Goal: Task Accomplishment & Management: Manage account settings

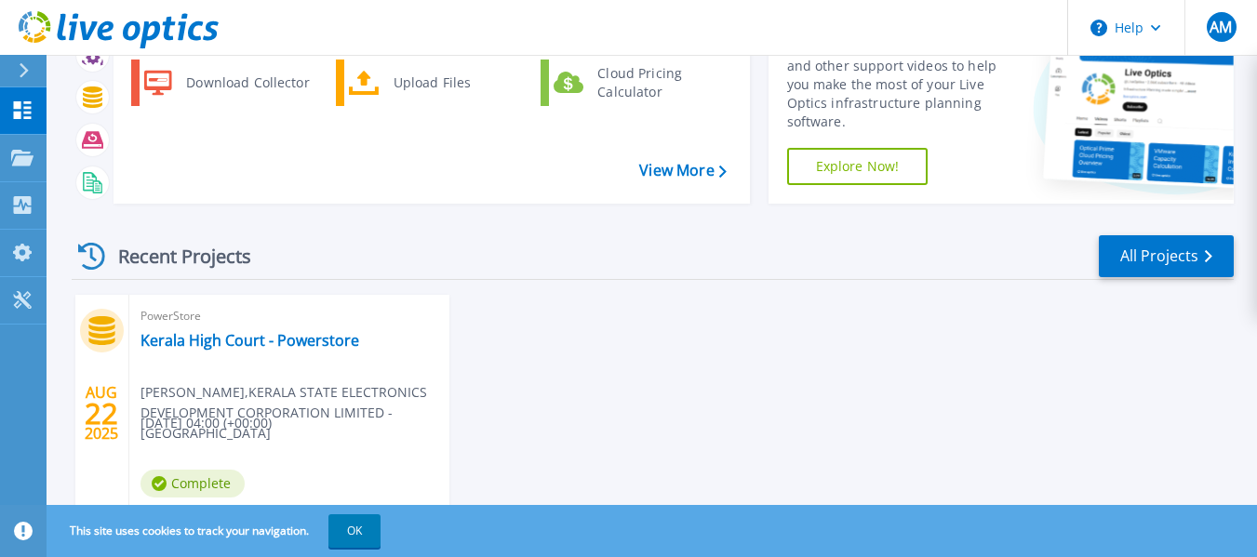
scroll to position [195, 0]
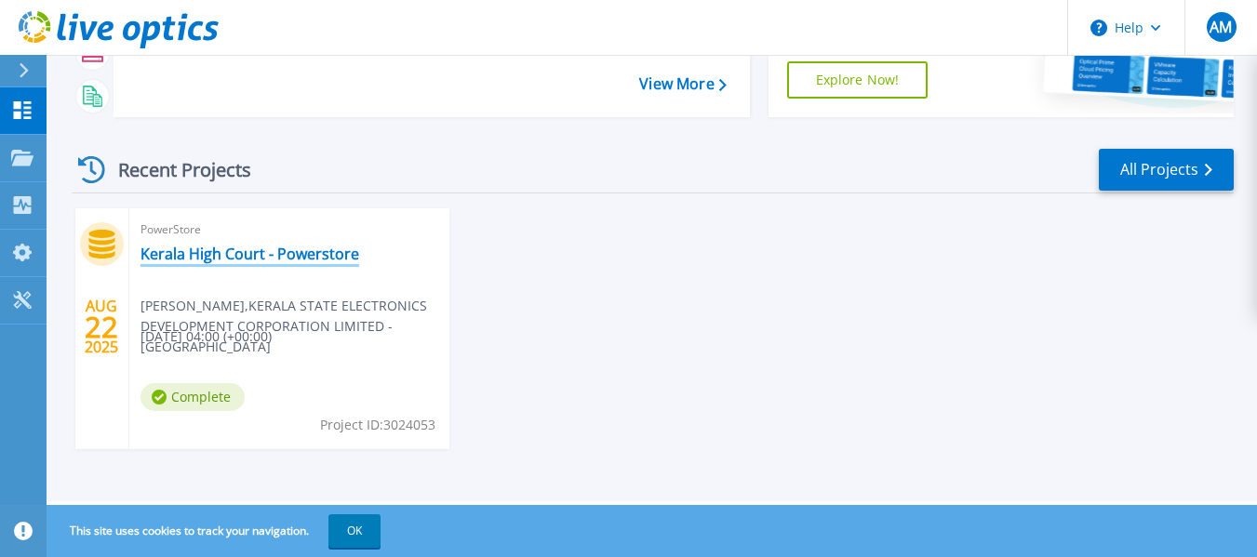
click at [234, 256] on link "Kerala High Court - Powerstore" at bounding box center [249, 254] width 219 height 19
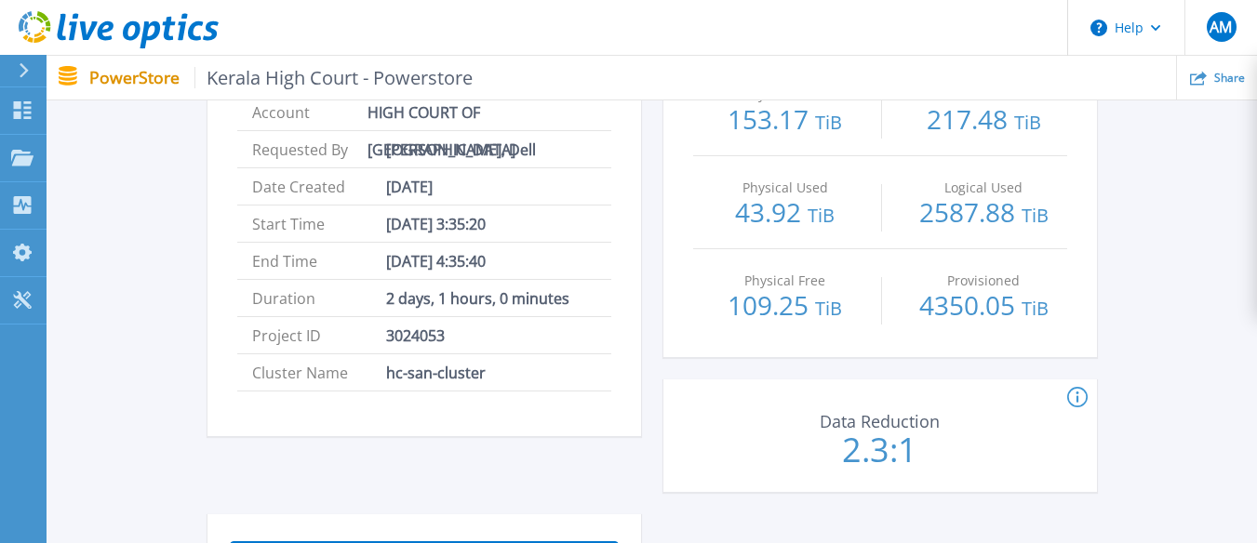
scroll to position [651, 0]
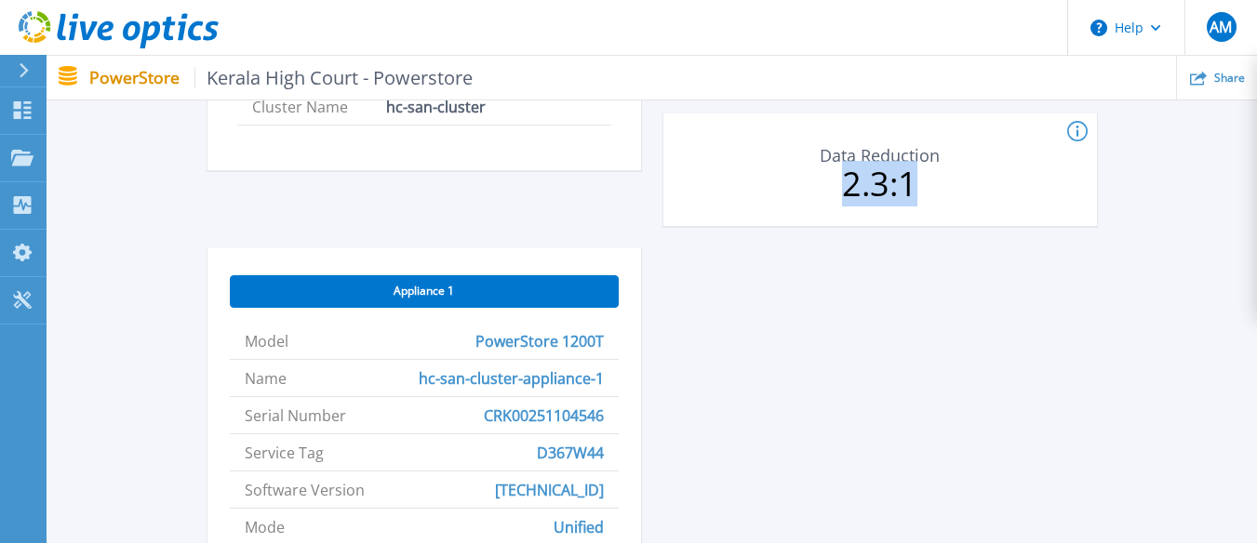
drag, startPoint x: 930, startPoint y: 169, endPoint x: 792, endPoint y: 189, distance: 140.0
click at [792, 189] on p "2.3:1" at bounding box center [880, 183] width 208 height 33
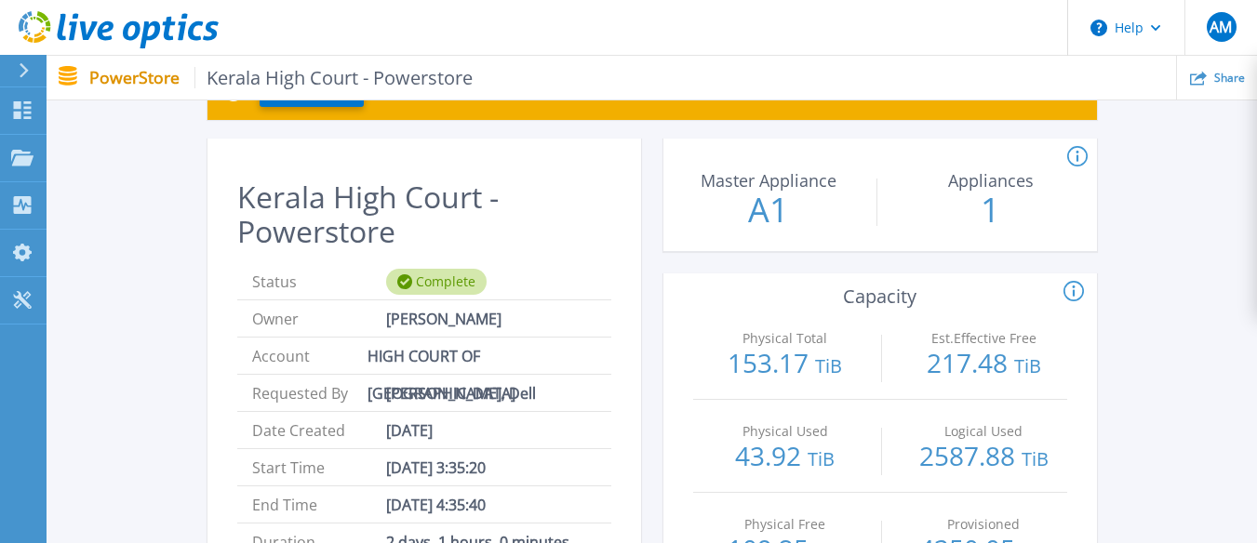
scroll to position [186, 0]
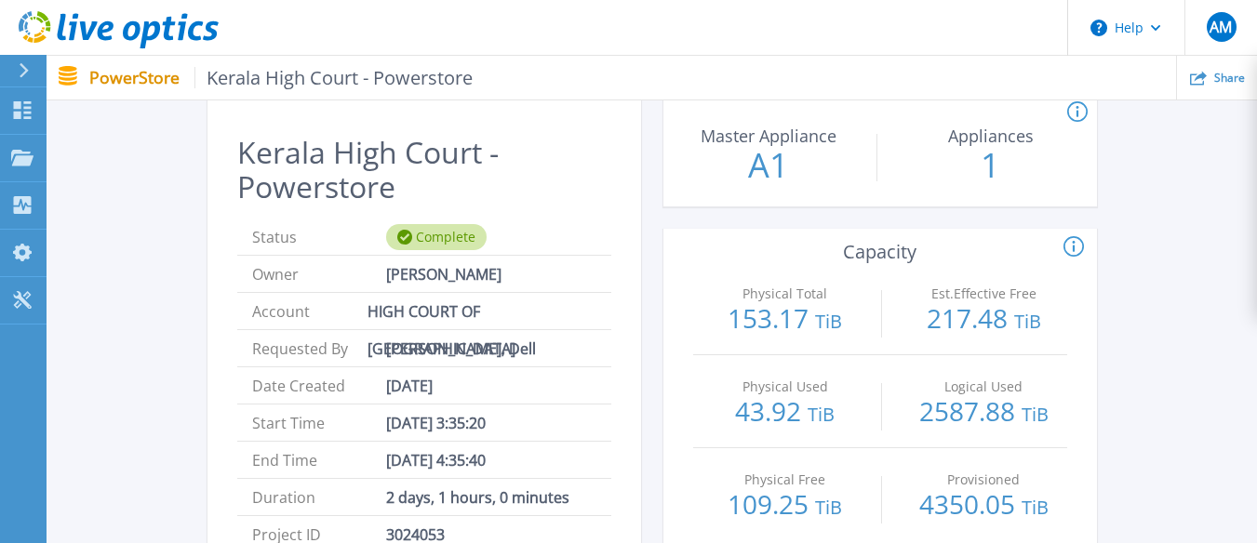
click at [628, 199] on div "Kerala High Court - Powerstore Status Complete Owner Aswathi Mohanan Account HI…" at bounding box center [424, 371] width 434 height 530
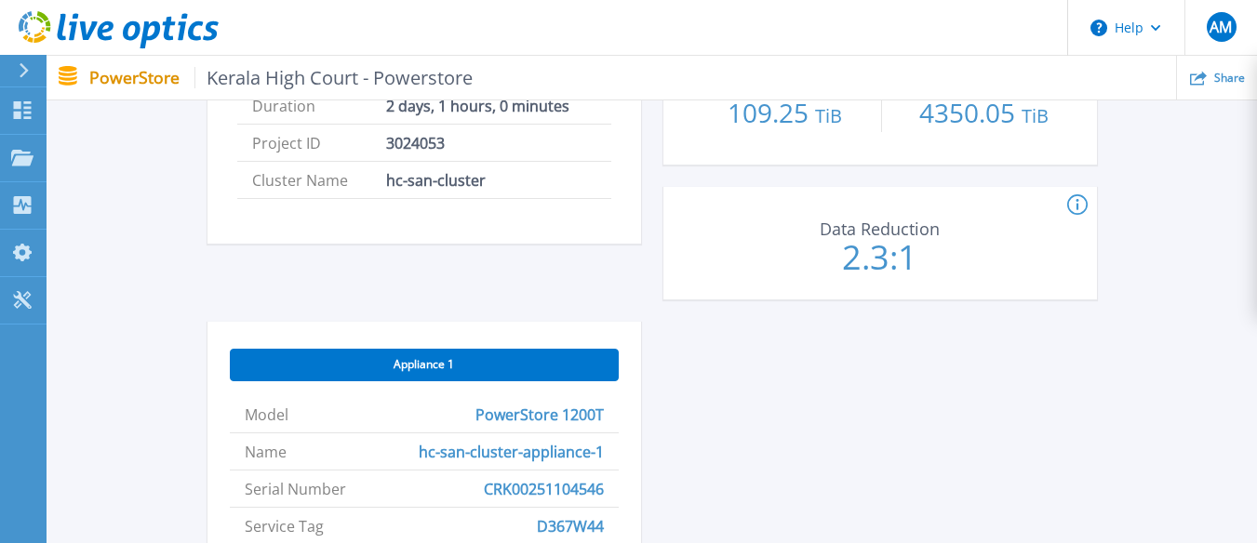
scroll to position [558, 0]
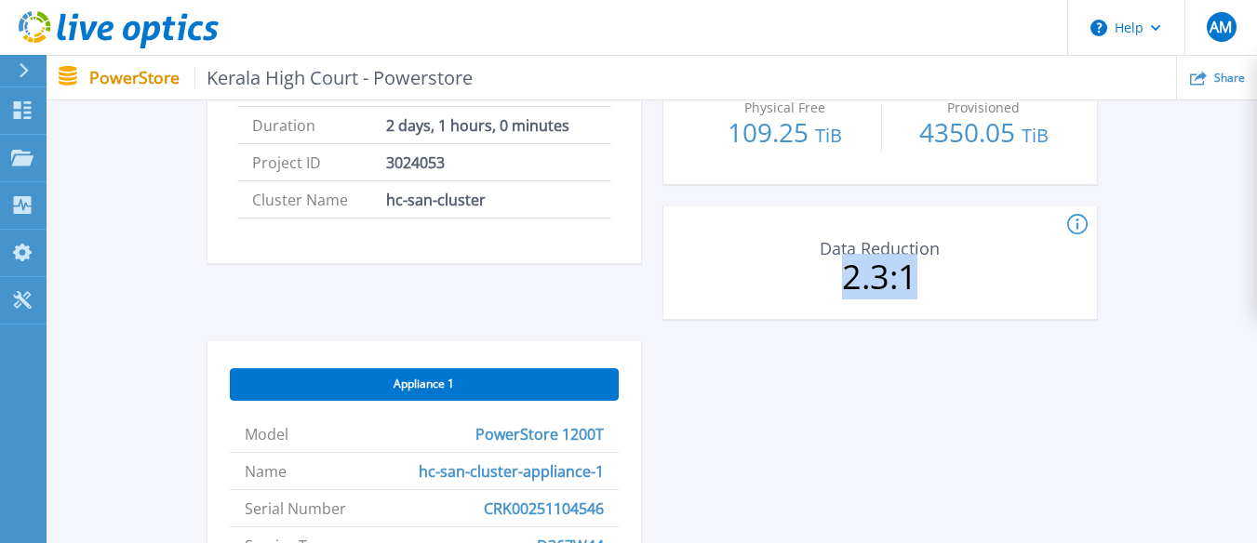
drag, startPoint x: 929, startPoint y: 285, endPoint x: 821, endPoint y: 281, distance: 108.9
click at [821, 281] on p "2.3:1" at bounding box center [880, 276] width 208 height 33
click at [977, 287] on p "2.3:1" at bounding box center [880, 276] width 208 height 33
click at [910, 276] on p "2.3:1" at bounding box center [880, 276] width 208 height 33
drag, startPoint x: 926, startPoint y: 288, endPoint x: 842, endPoint y: 281, distance: 84.1
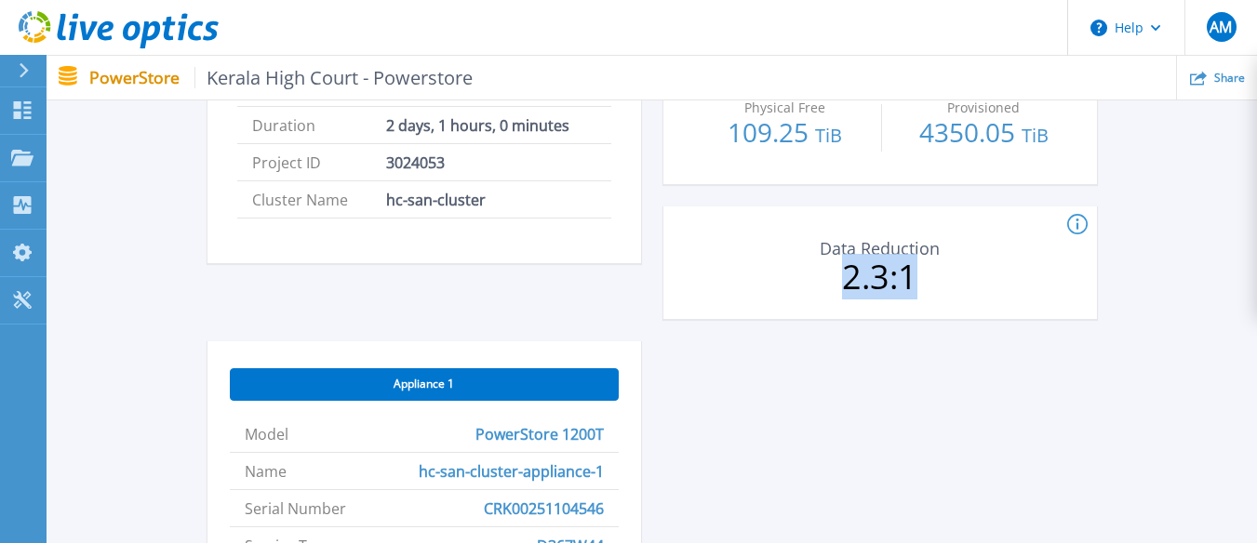
click at [842, 281] on p "2.3:1" at bounding box center [880, 276] width 208 height 33
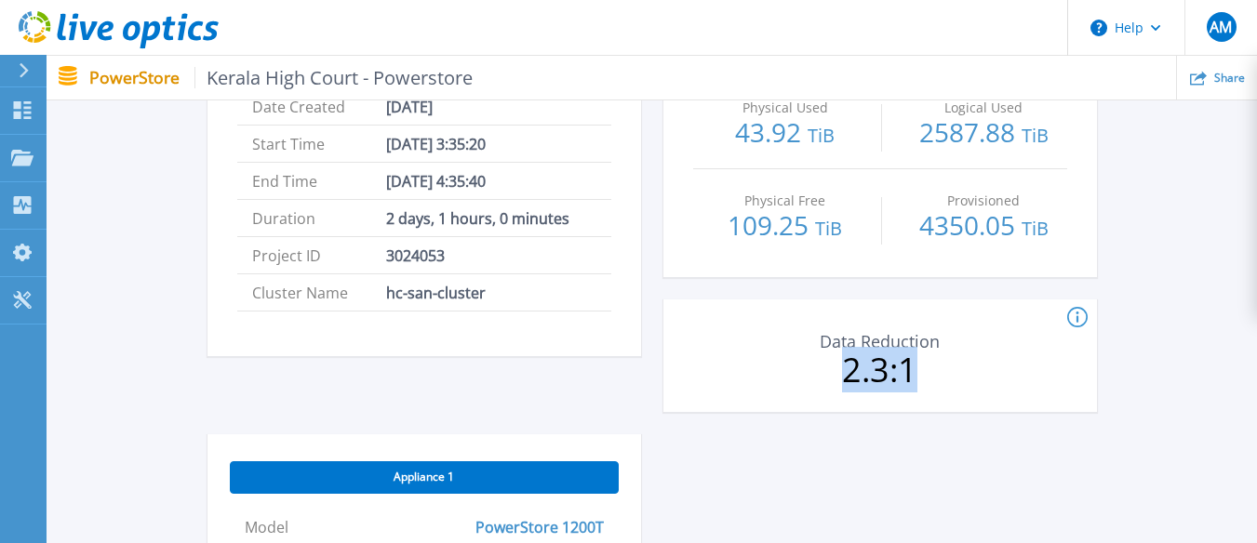
click at [918, 366] on p "2.3:1" at bounding box center [880, 370] width 208 height 33
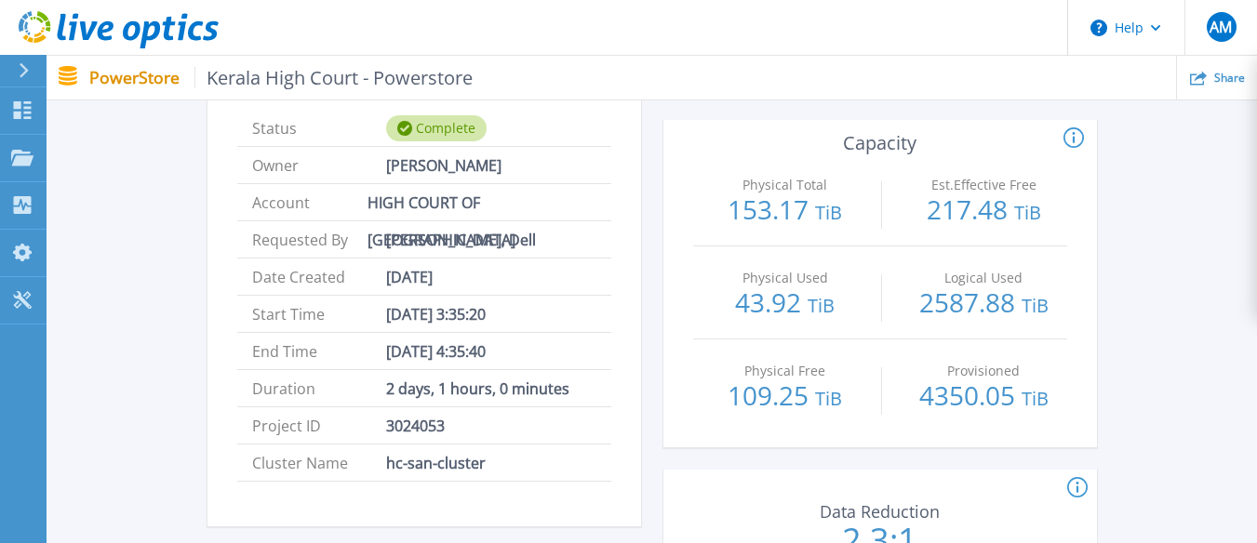
scroll to position [614, 0]
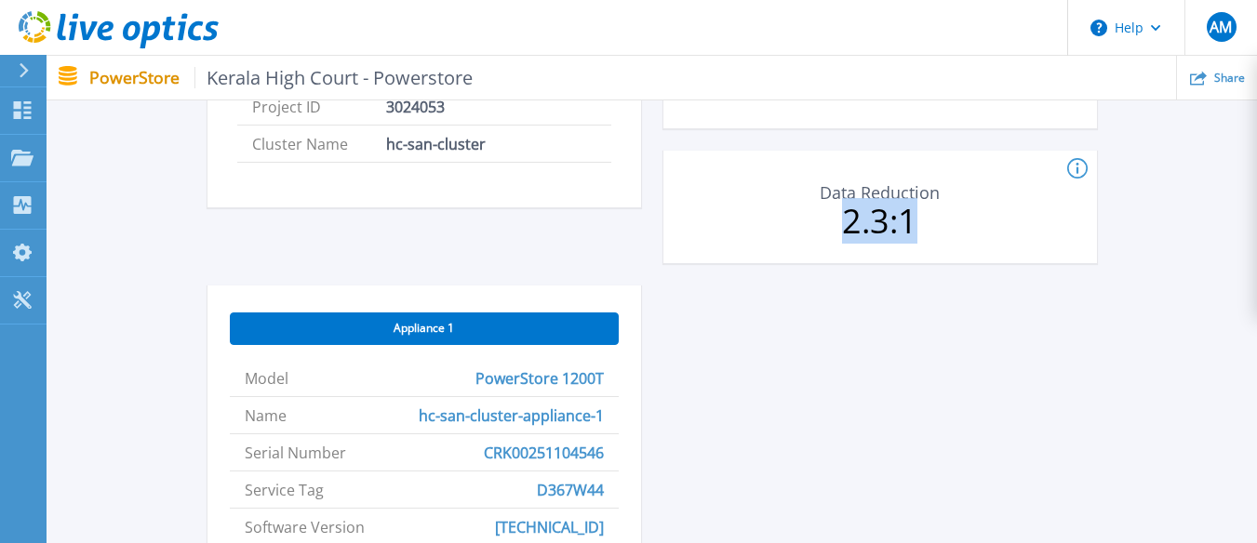
drag, startPoint x: 927, startPoint y: 225, endPoint x: 741, endPoint y: 238, distance: 186.5
click at [741, 238] on div "Data Reduction 2.3:1" at bounding box center [880, 209] width 434 height 93
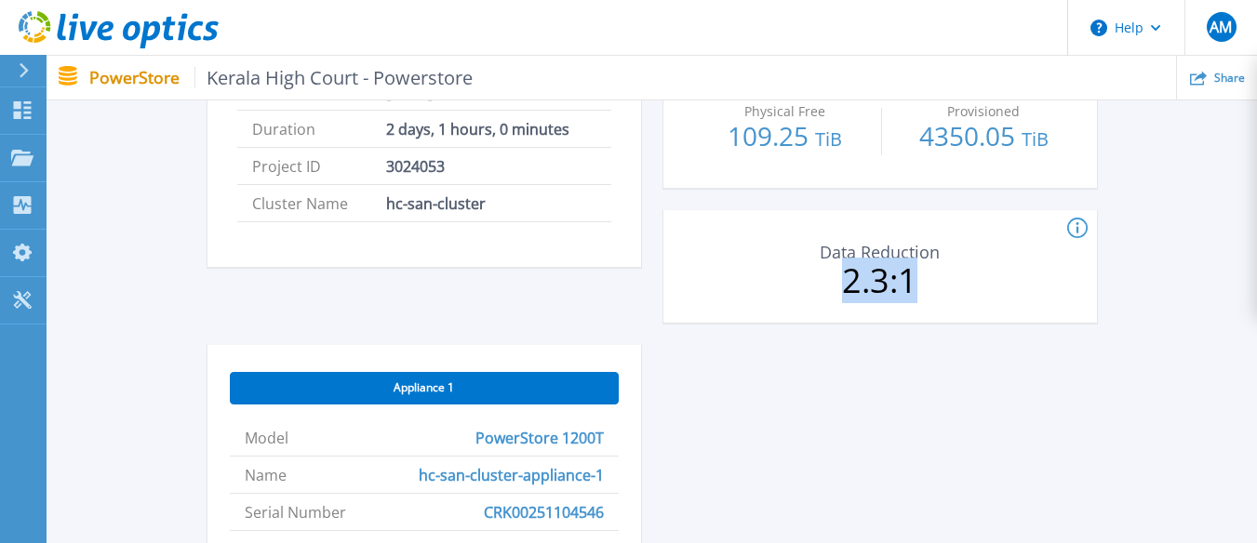
scroll to position [279, 0]
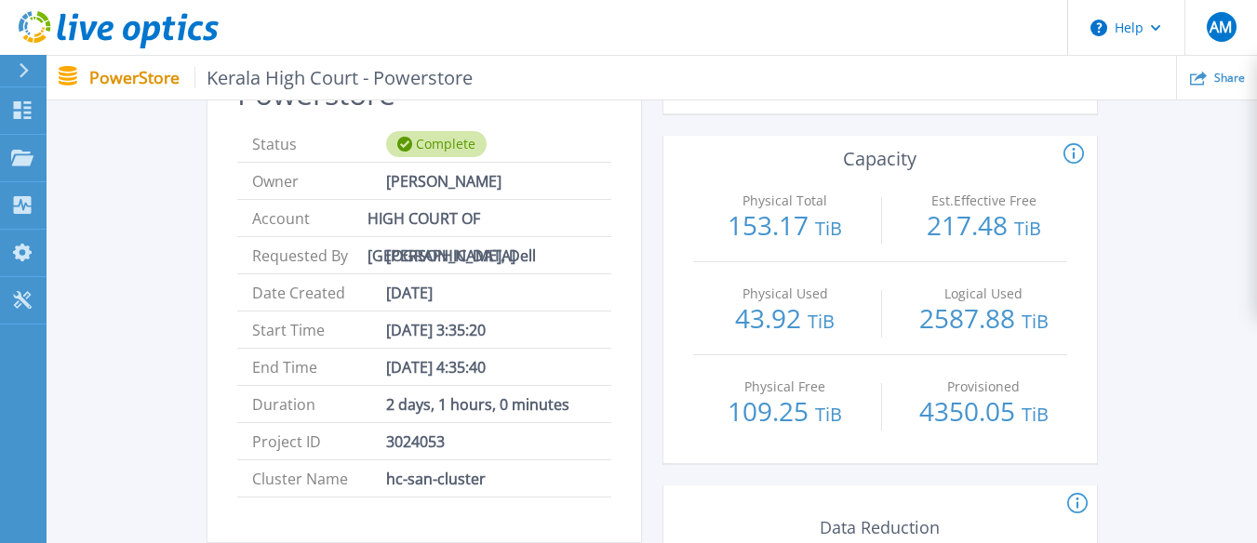
click at [119, 73] on p "PowerStore Kerala High Court - Powerstore" at bounding box center [281, 77] width 384 height 21
click at [22, 77] on icon at bounding box center [24, 70] width 10 height 15
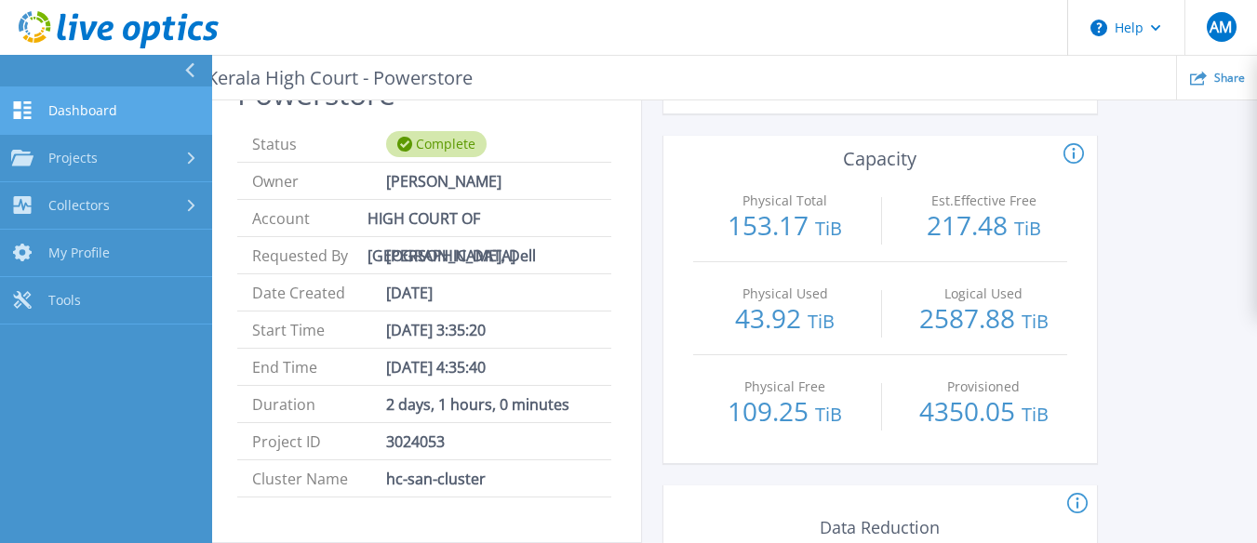
click at [68, 108] on span "Dashboard" at bounding box center [82, 110] width 69 height 17
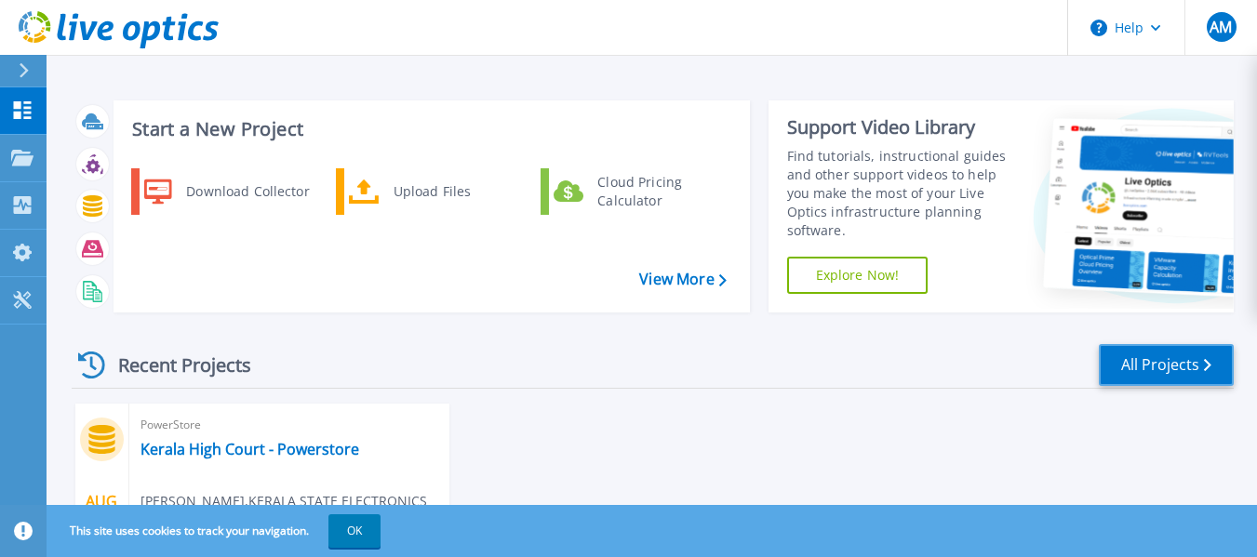
click at [1128, 360] on link "All Projects" at bounding box center [1166, 365] width 135 height 42
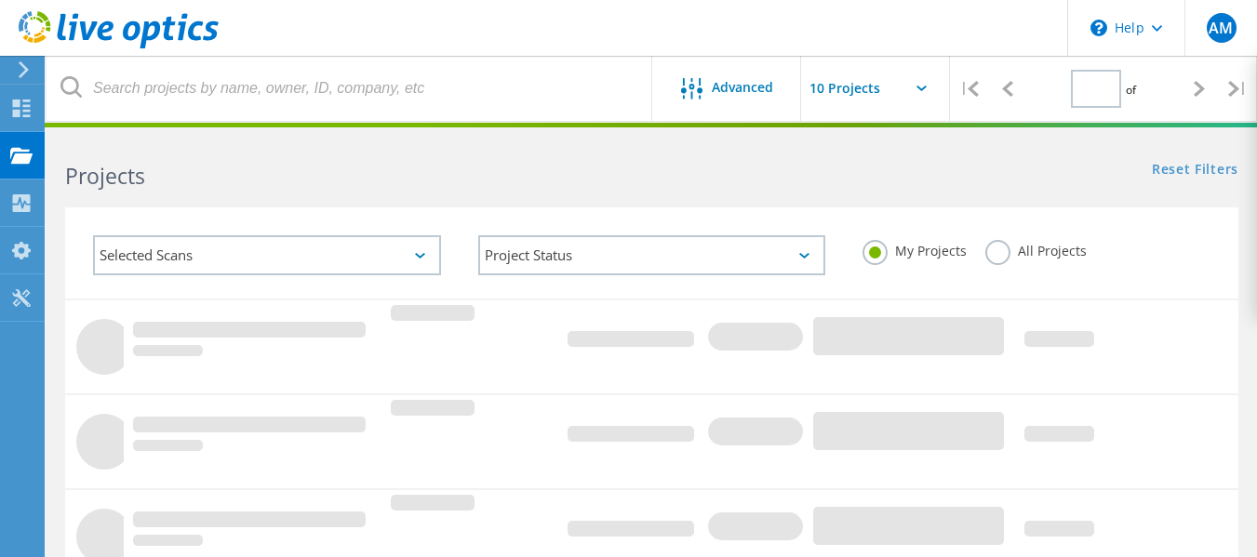
type input "1"
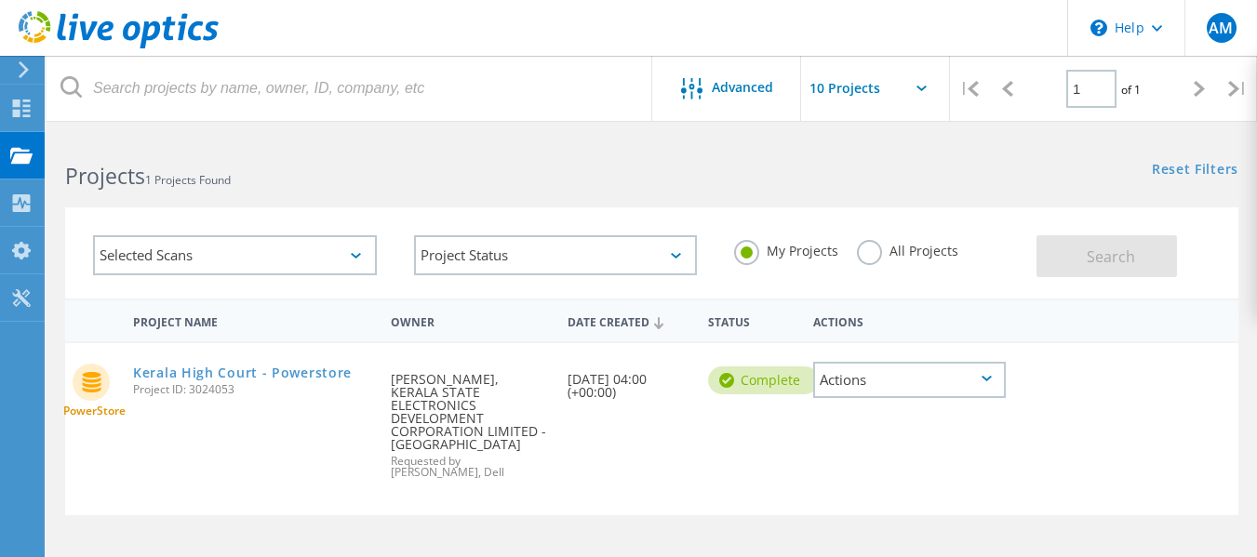
click at [1001, 385] on div "Actions" at bounding box center [909, 380] width 193 height 36
click at [1113, 355] on div "PowerStore Kerala High Court - Powerstore Project ID: 3024053 Requested By Aswa…" at bounding box center [651, 429] width 1173 height 172
click at [1123, 396] on div "PowerStore Kerala High Court - Powerstore Project ID: 3024053 Requested By Aswa…" at bounding box center [651, 429] width 1173 height 172
click at [265, 256] on div "Selected Scans" at bounding box center [235, 255] width 284 height 40
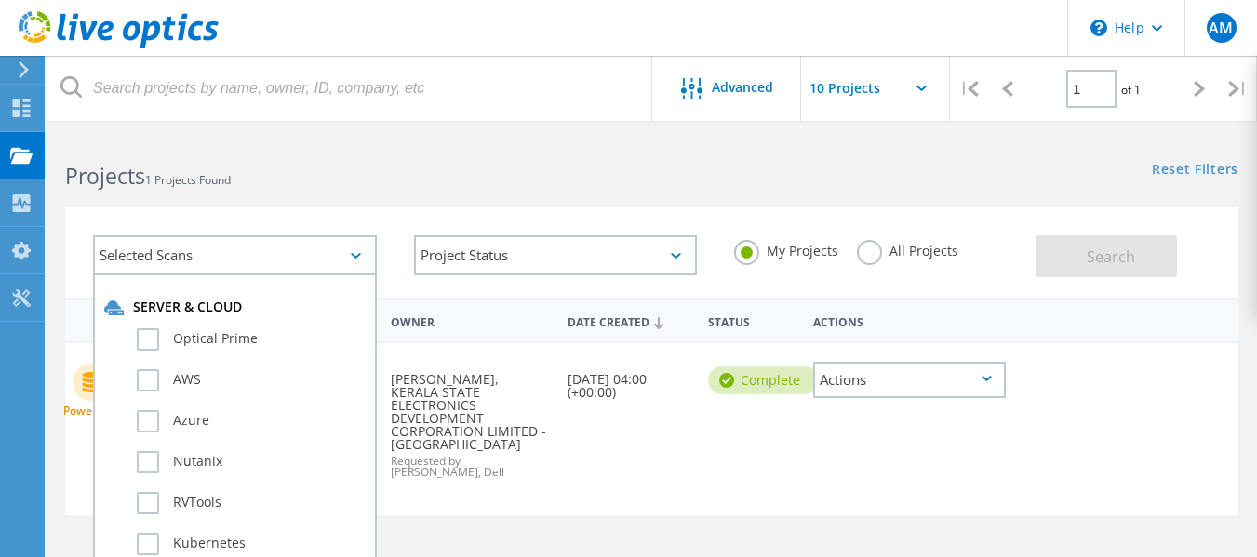
click at [265, 255] on div "Selected Scans" at bounding box center [235, 255] width 284 height 40
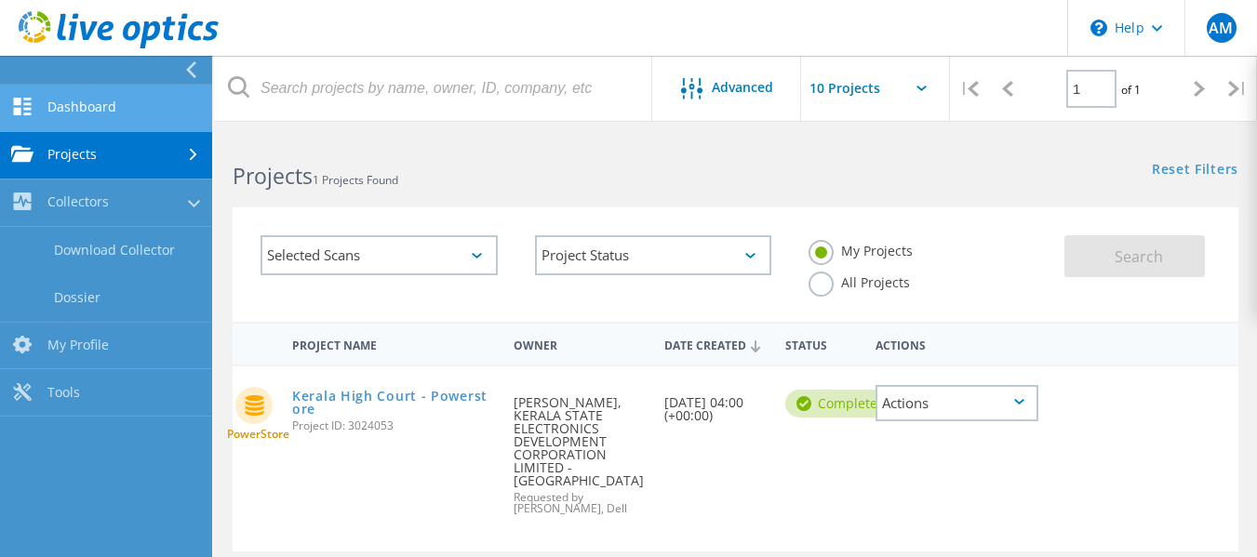
click at [57, 113] on link "Dashboard" at bounding box center [106, 108] width 212 height 47
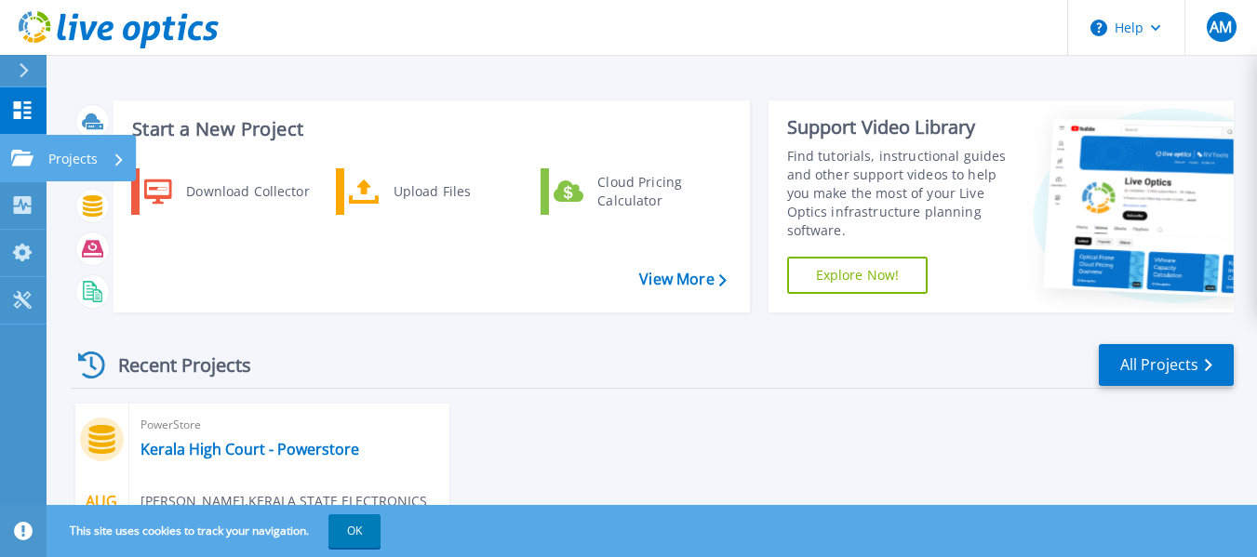
click at [118, 153] on div "Projects" at bounding box center [86, 159] width 76 height 48
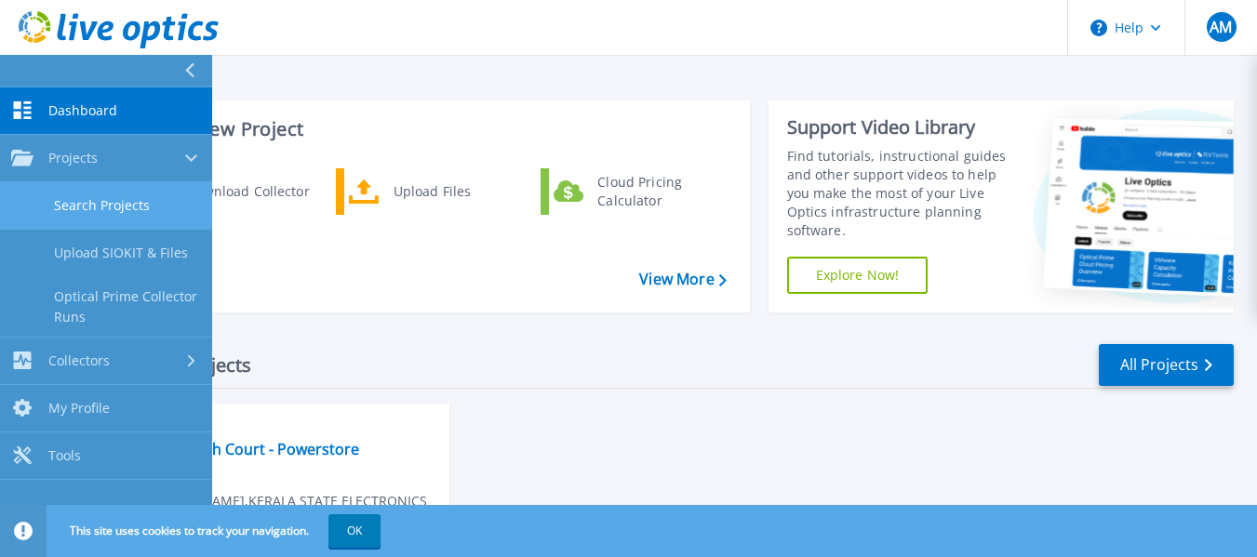
click at [122, 207] on link "Search Projects" at bounding box center [106, 205] width 212 height 47
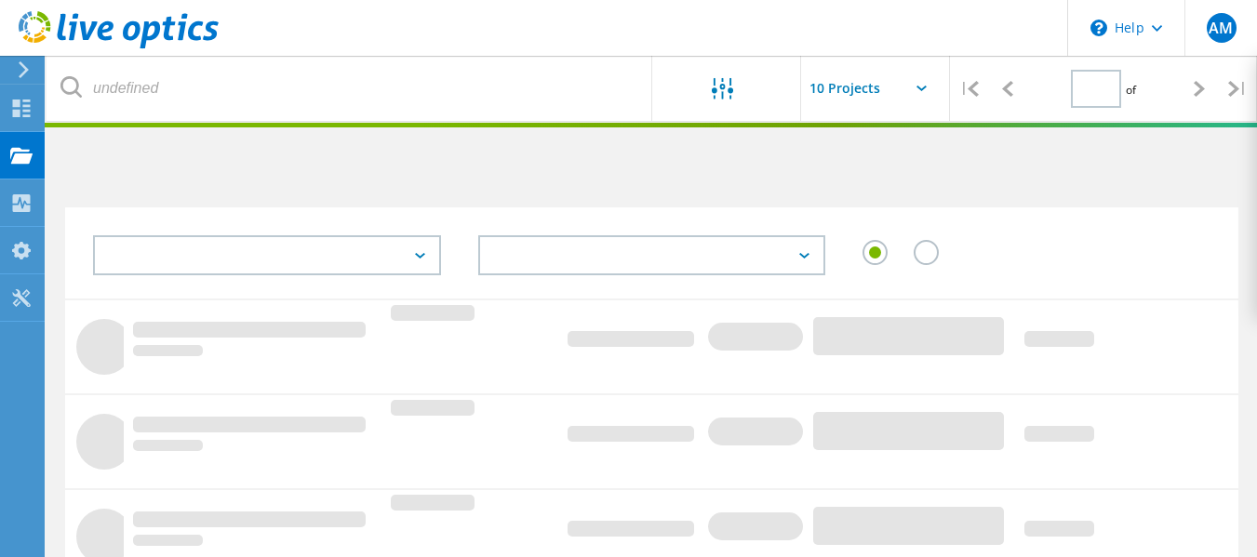
type input "1"
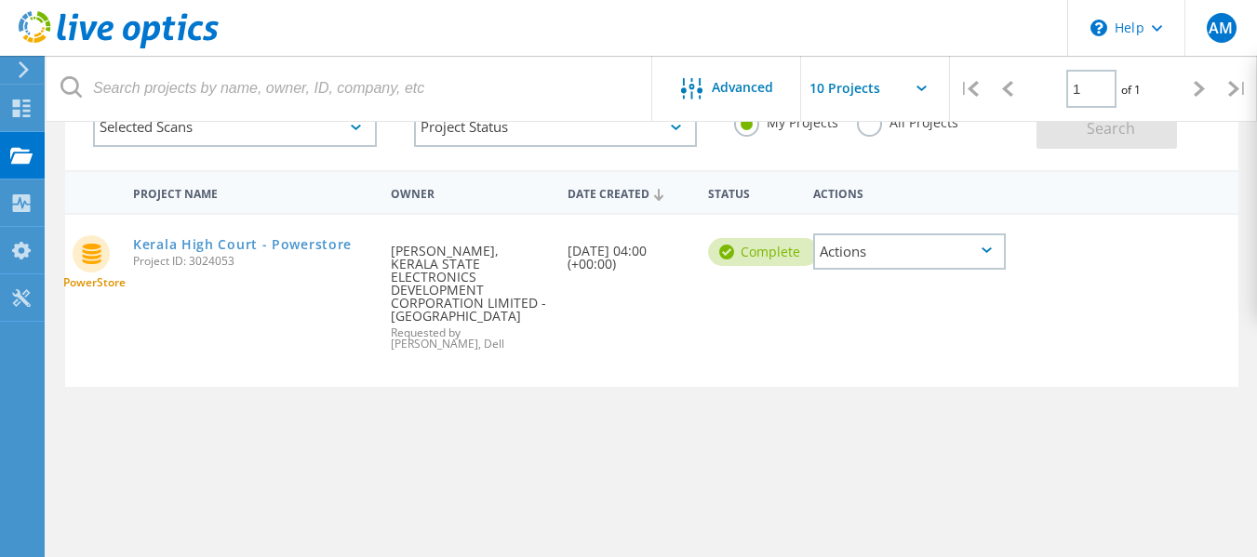
scroll to position [186, 0]
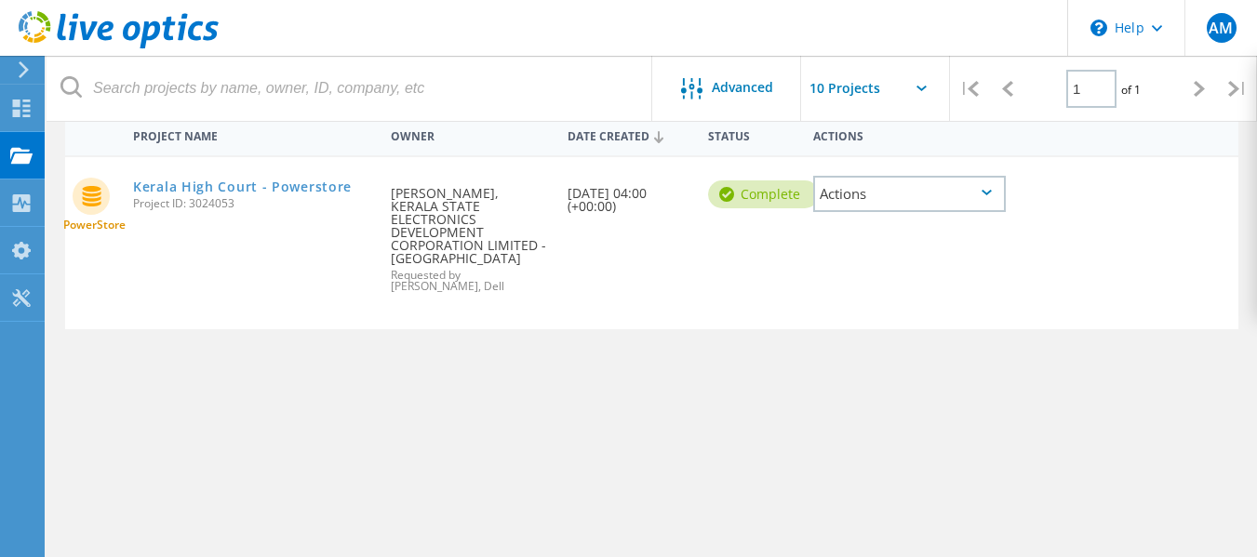
click at [888, 186] on div "Actions" at bounding box center [909, 194] width 193 height 36
click at [587, 371] on div "Project Name Owner Date Created Status Actions PowerStore Kerala High Court - P…" at bounding box center [651, 355] width 1173 height 484
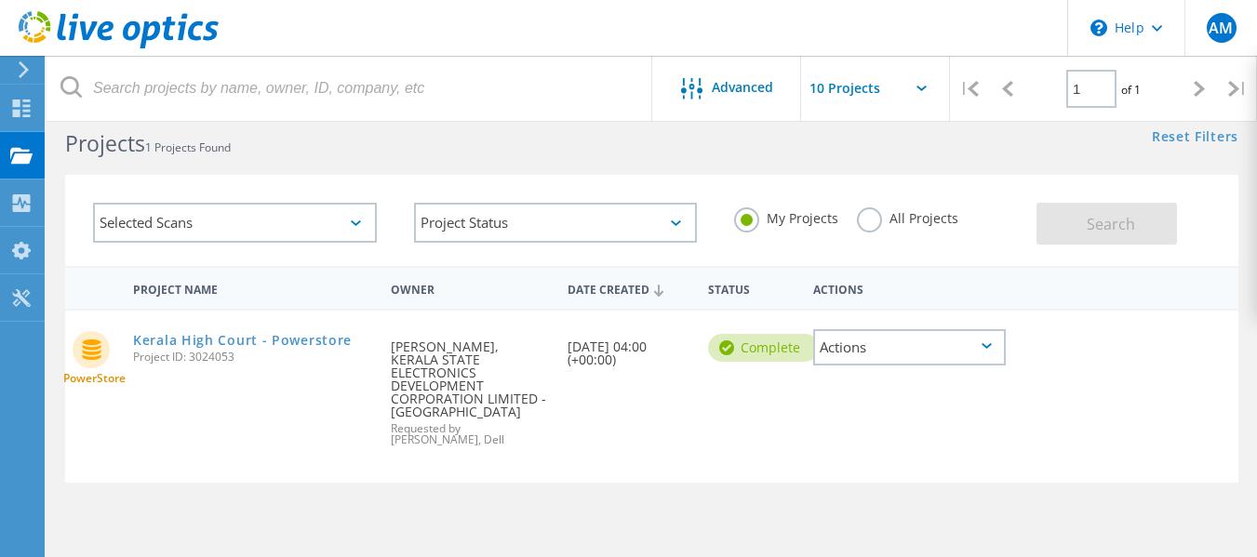
scroll to position [0, 0]
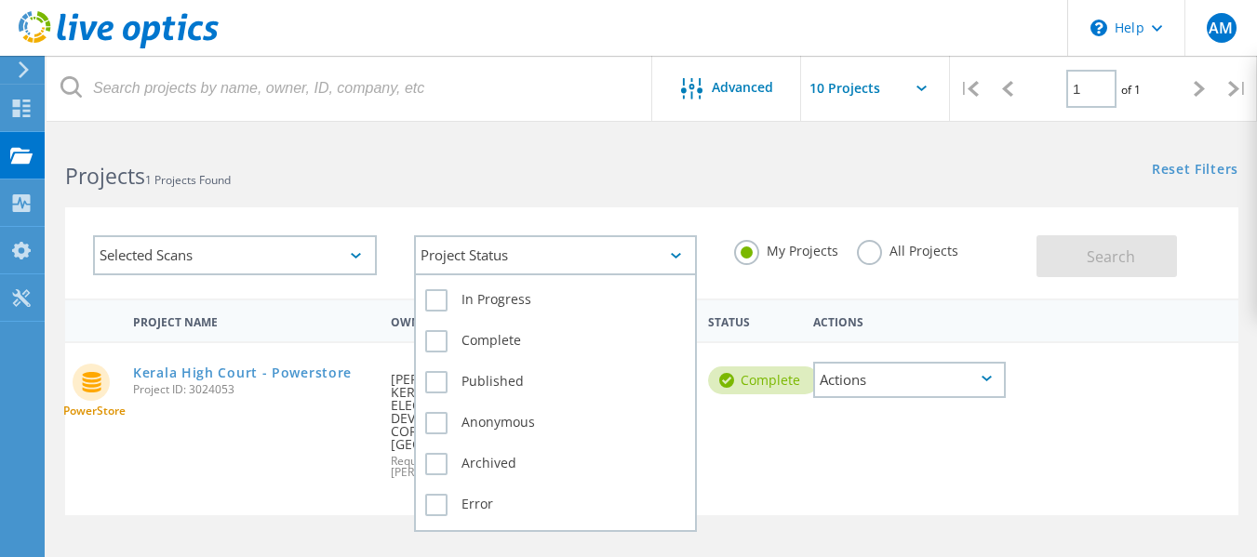
click at [533, 266] on div "Project Status" at bounding box center [556, 255] width 284 height 40
click at [438, 300] on label "In Progress" at bounding box center [555, 300] width 261 height 22
click at [0, 0] on input "In Progress" at bounding box center [0, 0] width 0 height 0
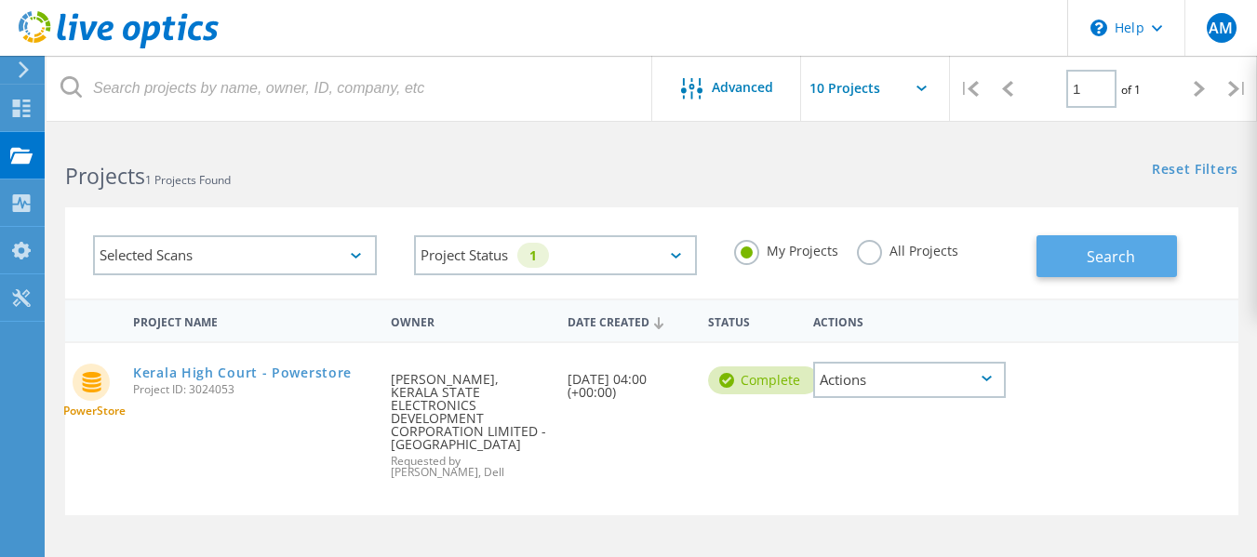
click at [1154, 247] on button "Search" at bounding box center [1106, 256] width 140 height 42
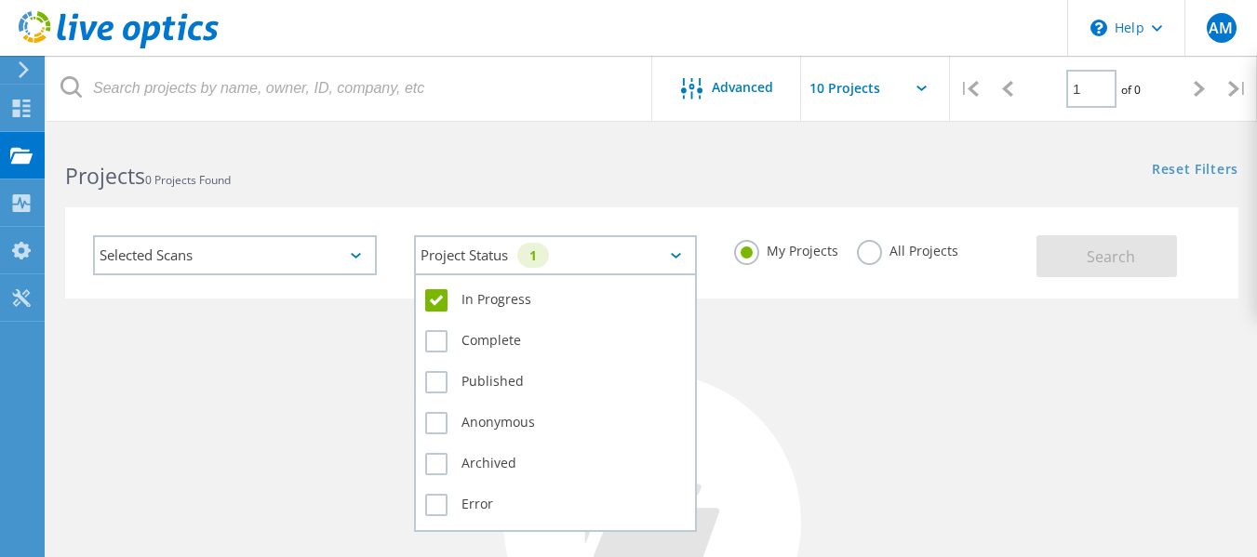
click at [653, 262] on div "Project Status 1" at bounding box center [556, 255] width 284 height 40
click at [503, 344] on label "Complete" at bounding box center [555, 341] width 261 height 22
click at [0, 0] on input "Complete" at bounding box center [0, 0] width 0 height 0
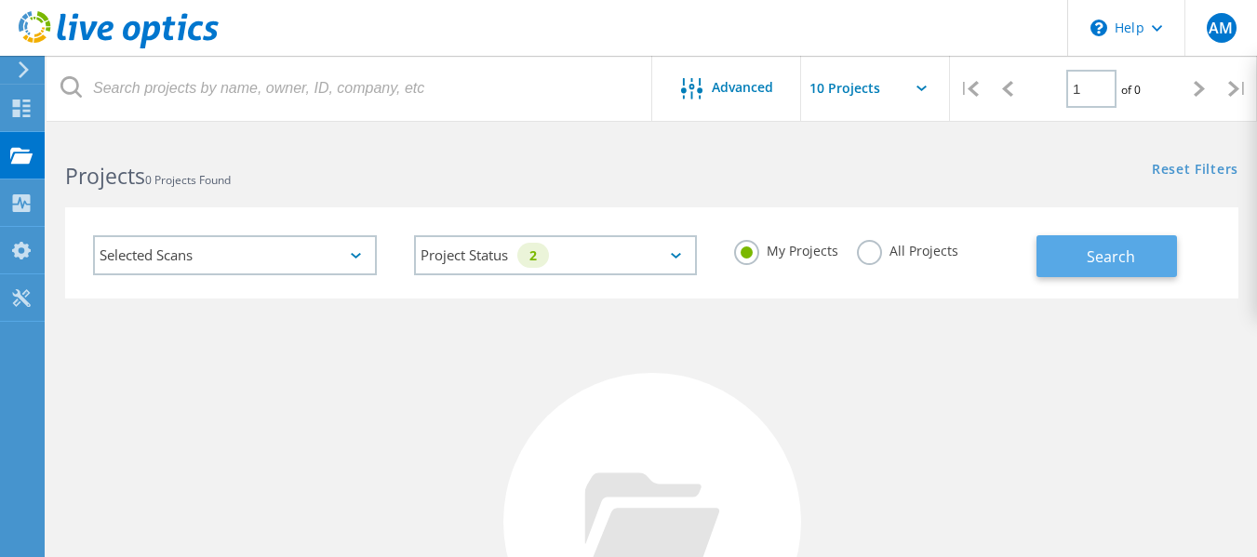
click at [1113, 243] on button "Search" at bounding box center [1106, 256] width 140 height 42
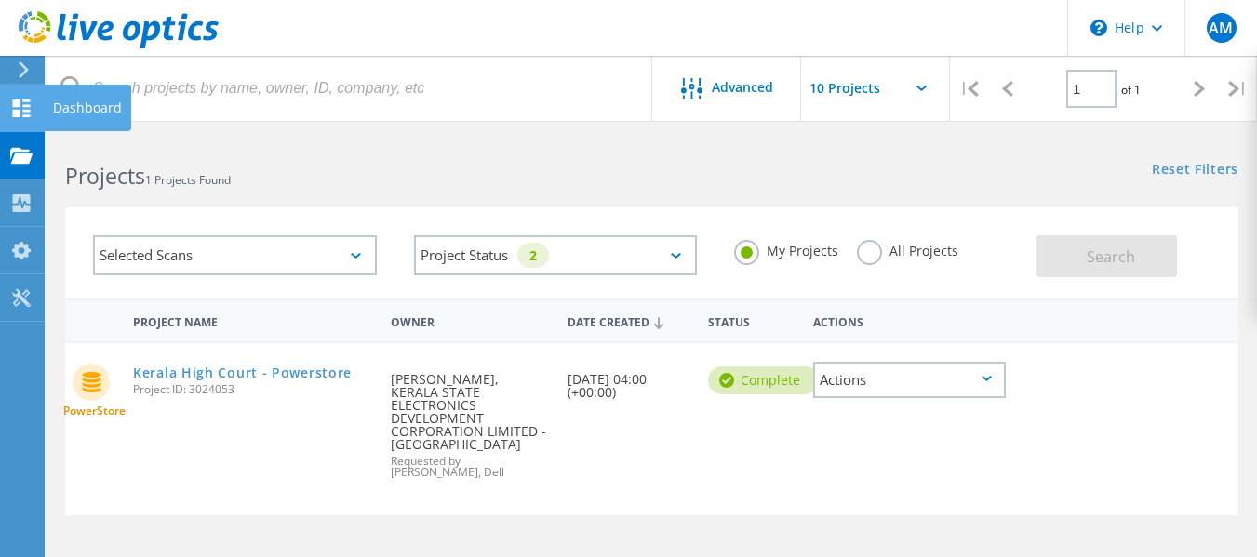
click at [75, 107] on div "Dashboard" at bounding box center [87, 107] width 69 height 13
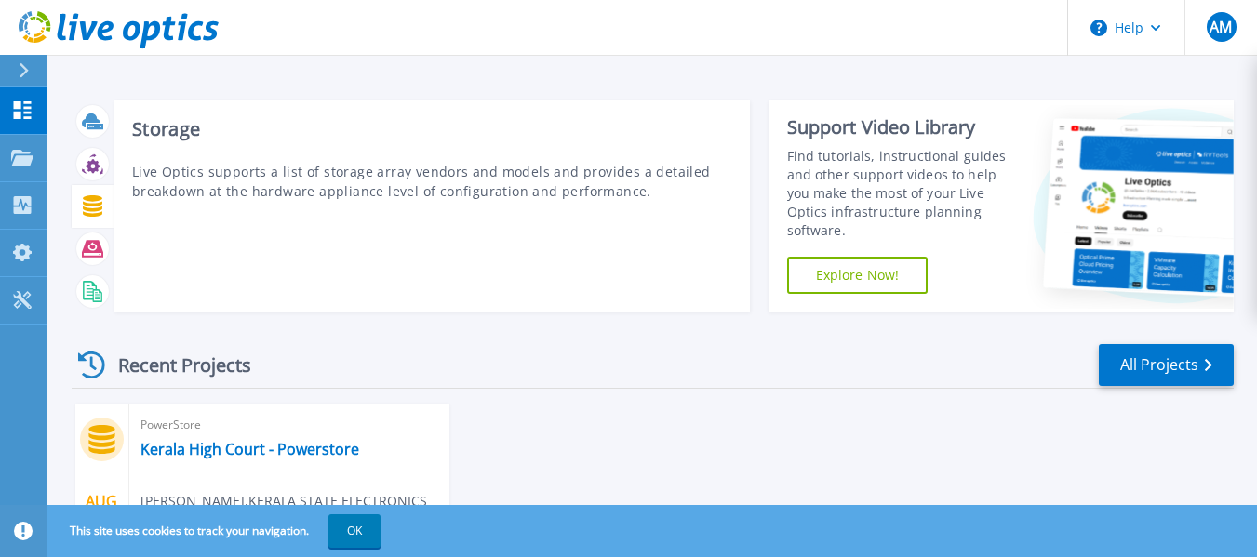
click at [101, 213] on icon at bounding box center [93, 205] width 20 height 21
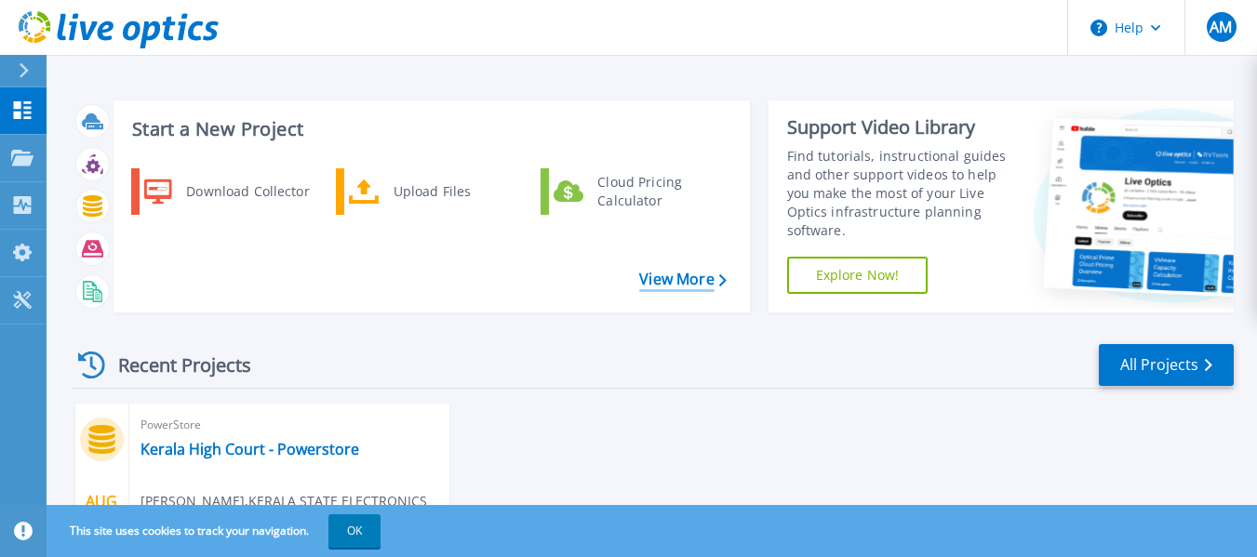
click at [694, 278] on link "View More" at bounding box center [682, 280] width 87 height 18
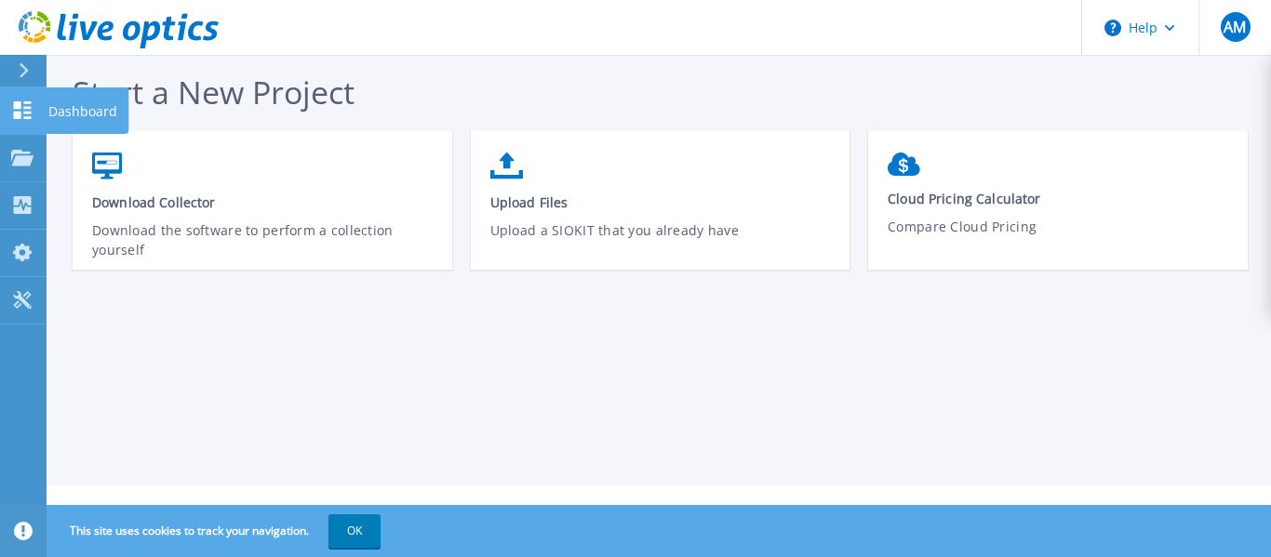
click at [99, 109] on p "Dashboard" at bounding box center [82, 111] width 69 height 48
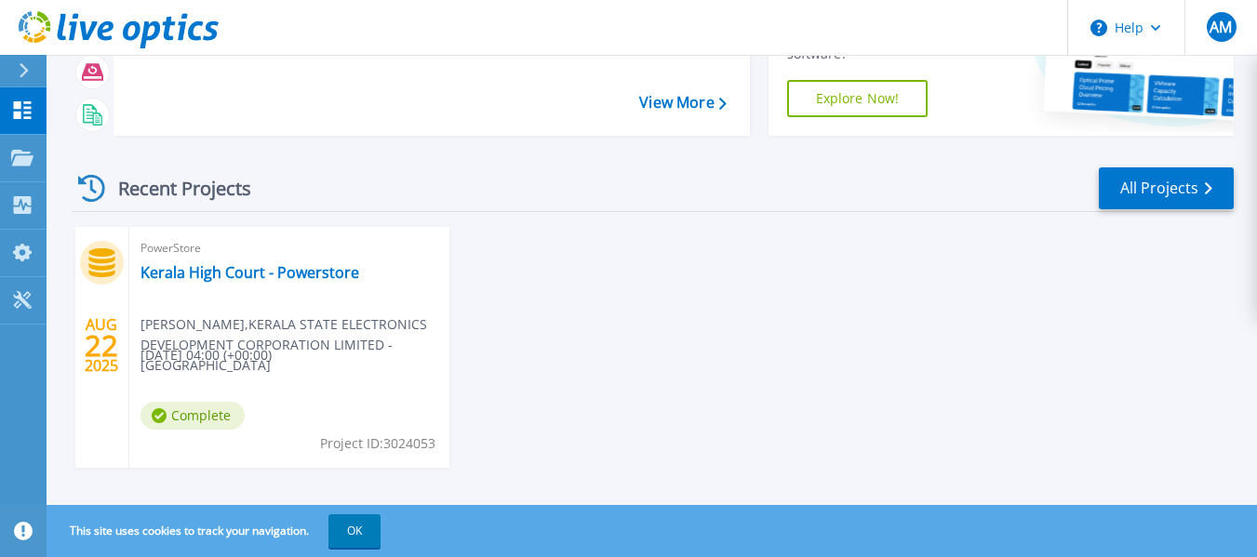
scroll to position [195, 0]
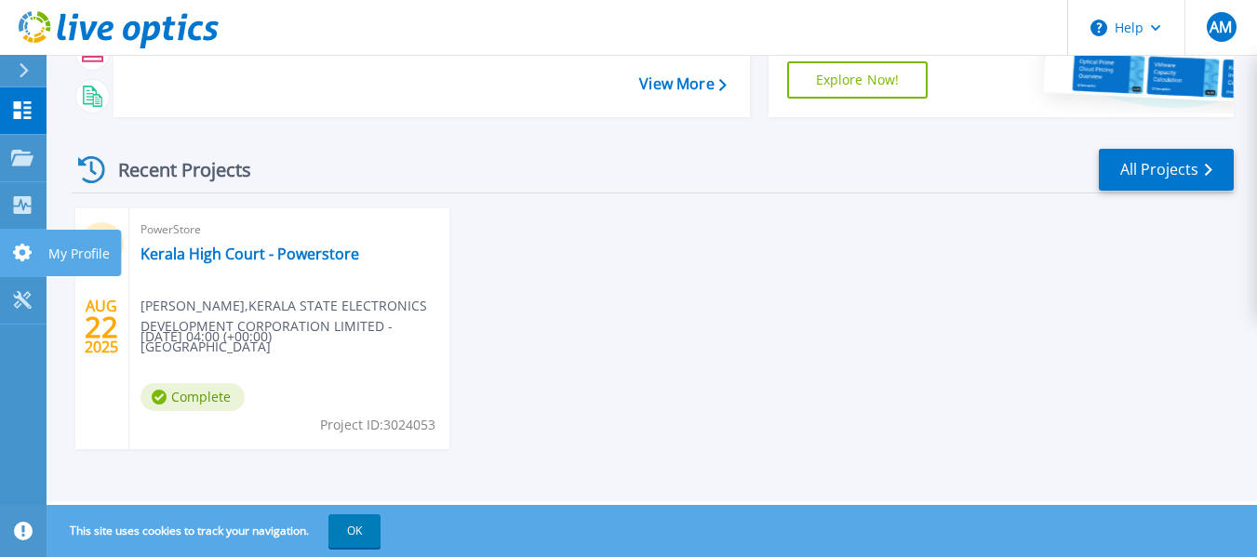
click at [7, 250] on link "My Profile My Profile" at bounding box center [23, 253] width 47 height 47
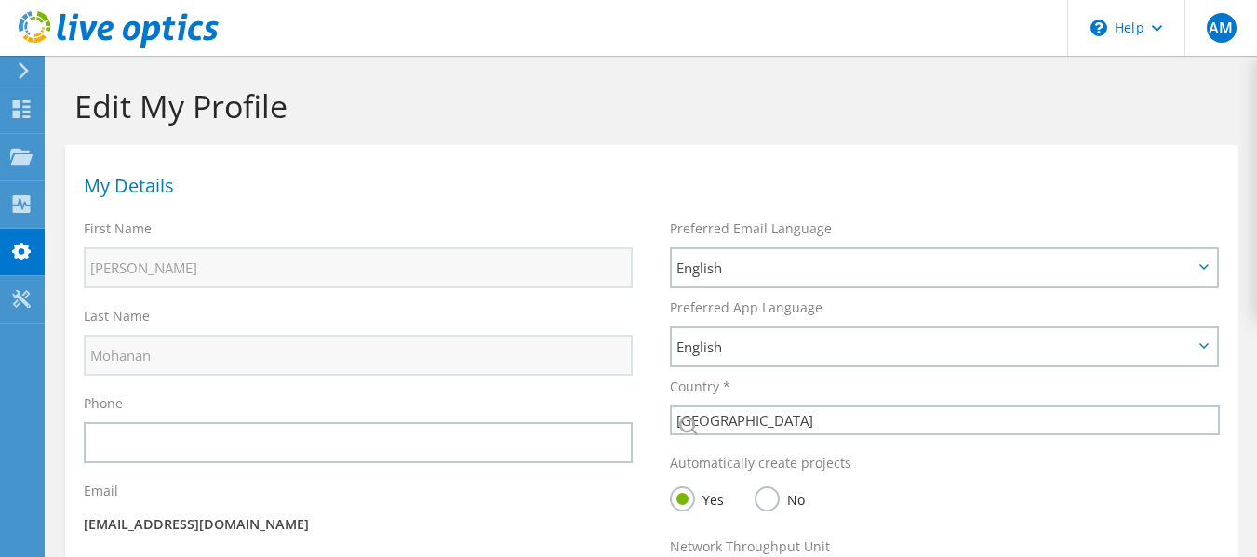
select select "101"
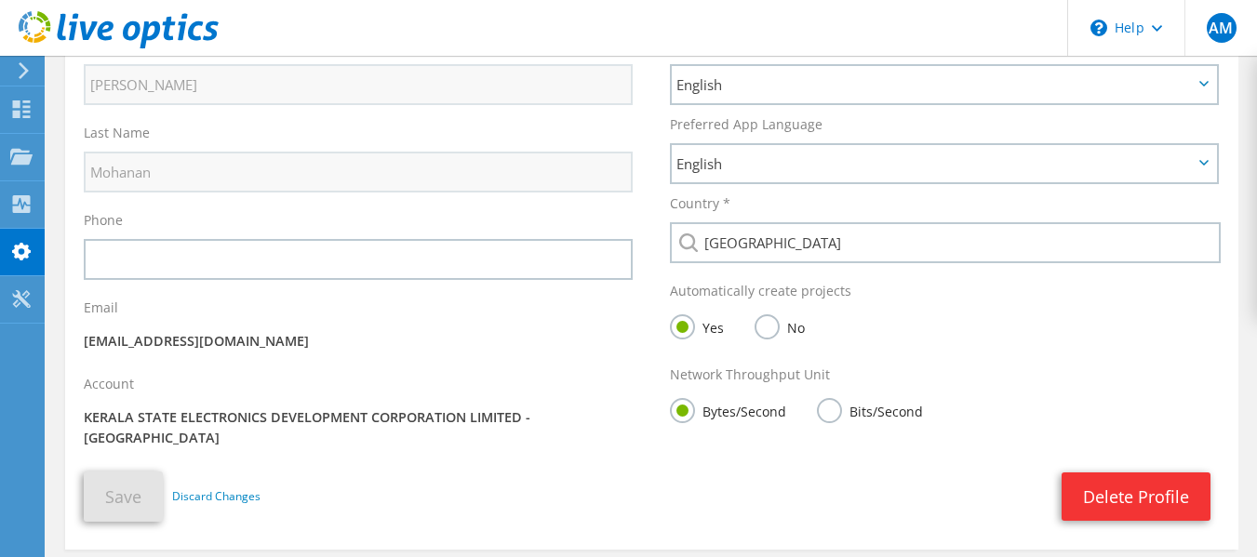
scroll to position [267, 0]
